Goal: Browse casually: Explore the website without a specific task or goal

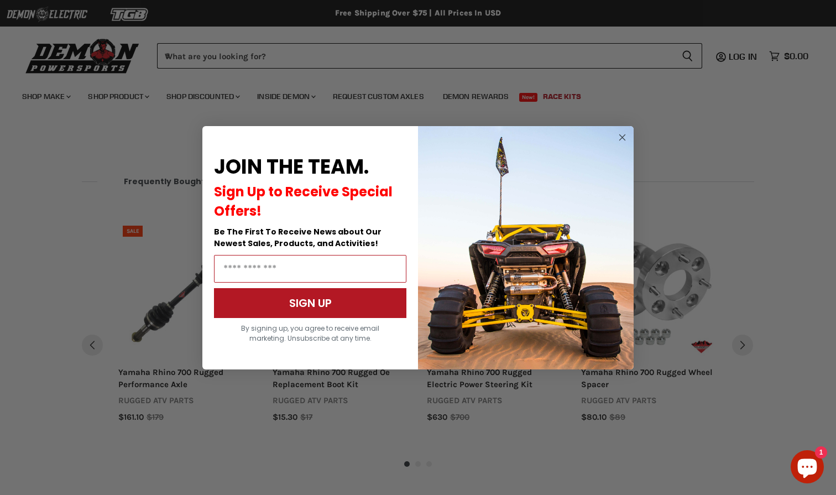
scroll to position [1095, 0]
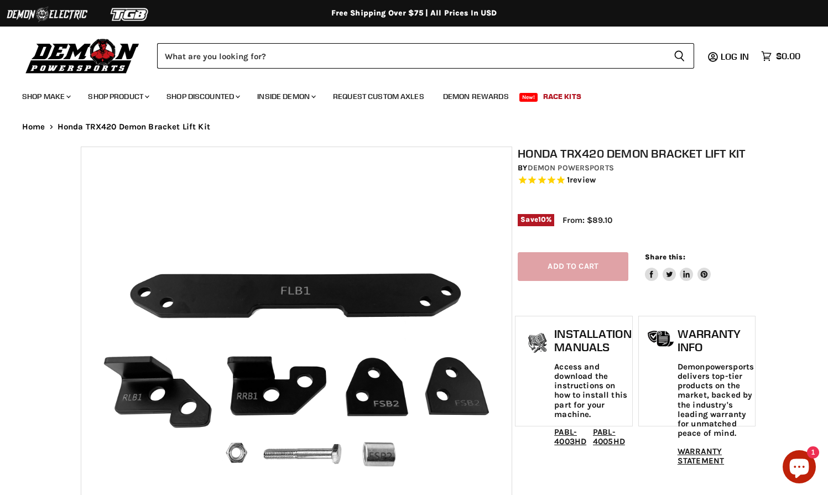
select select "******"
